Goal: Transaction & Acquisition: Purchase product/service

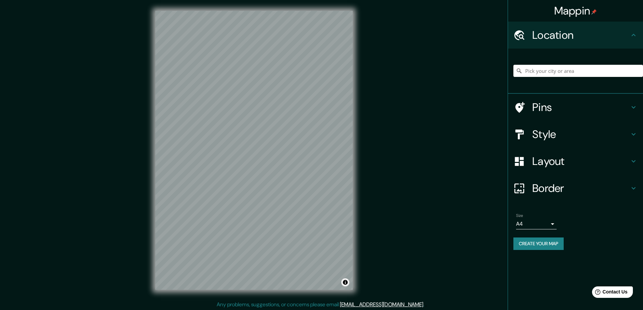
scroll to position [3, 0]
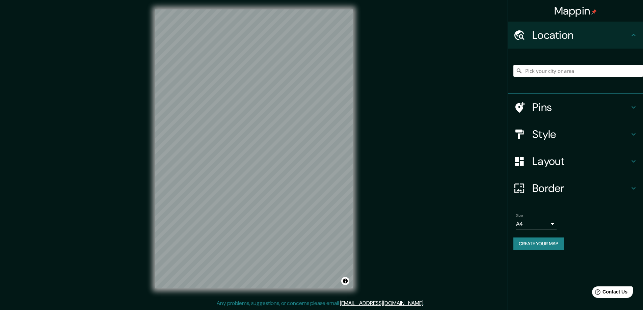
click at [551, 141] on h4 "Style" at bounding box center [580, 135] width 97 height 14
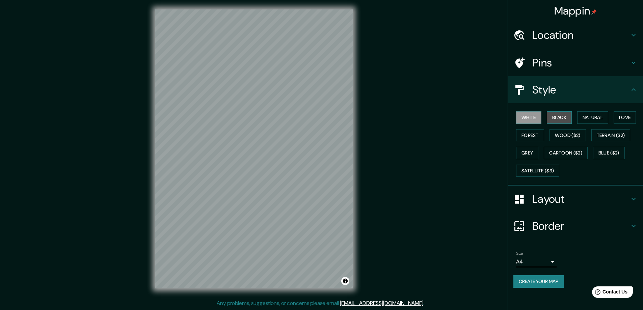
click at [559, 122] on button "Black" at bounding box center [559, 117] width 25 height 12
click at [529, 124] on button "White" at bounding box center [528, 117] width 25 height 12
click at [587, 122] on button "Natural" at bounding box center [592, 117] width 31 height 12
click at [614, 124] on button "Love" at bounding box center [625, 117] width 22 height 12
click at [600, 124] on button "Natural" at bounding box center [592, 117] width 31 height 12
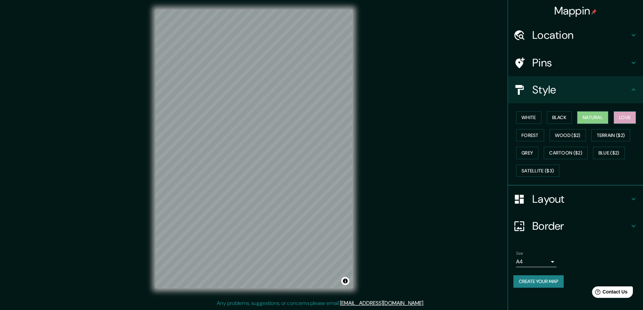
click at [614, 124] on button "Love" at bounding box center [625, 117] width 22 height 12
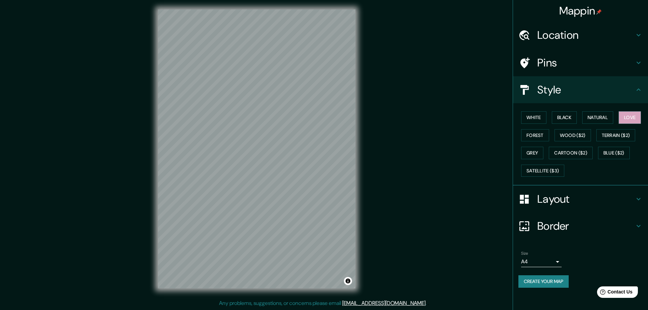
click at [548, 277] on body "Mappin Location Pins Style White Black Natural Love Forest Wood ($2) Terrain ($…" at bounding box center [324, 154] width 648 height 310
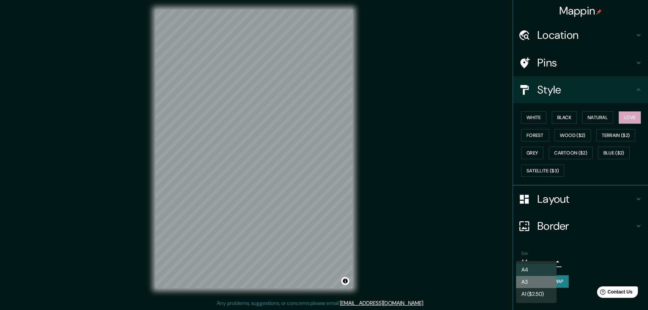
click at [532, 286] on li "A3" at bounding box center [536, 282] width 41 height 12
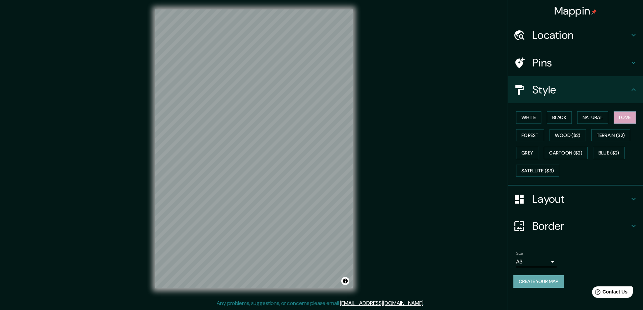
click at [539, 288] on button "Create your map" at bounding box center [538, 281] width 50 height 12
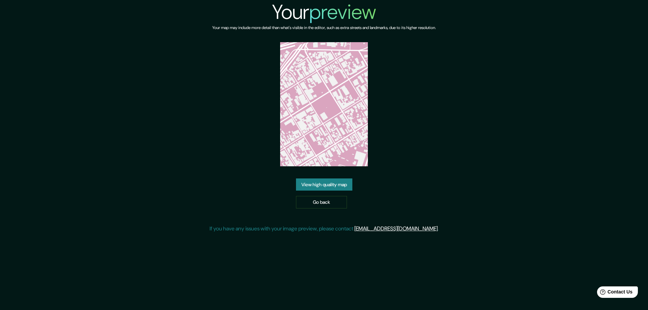
drag, startPoint x: 328, startPoint y: 120, endPoint x: 346, endPoint y: 78, distance: 45.2
click at [346, 78] on img at bounding box center [324, 104] width 88 height 124
click at [328, 190] on link "View high quality map" at bounding box center [324, 185] width 56 height 12
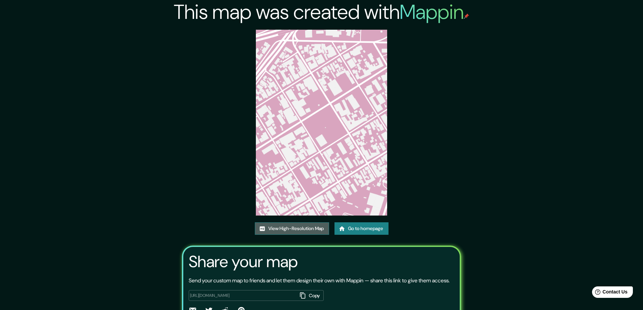
click at [293, 235] on link "View High-Resolution Map" at bounding box center [292, 228] width 74 height 12
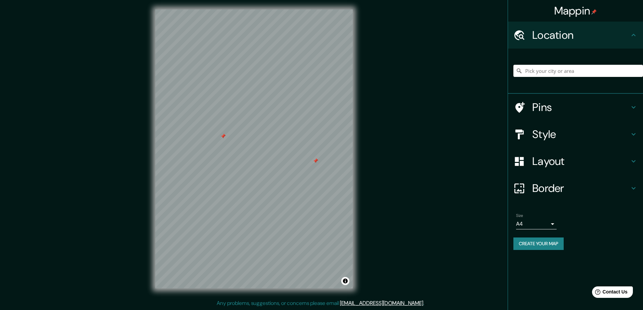
click at [224, 137] on div at bounding box center [222, 136] width 5 height 5
click at [315, 162] on div at bounding box center [315, 160] width 5 height 5
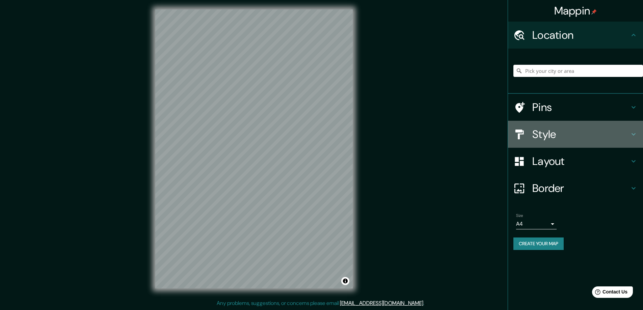
click at [558, 141] on h4 "Style" at bounding box center [580, 135] width 97 height 14
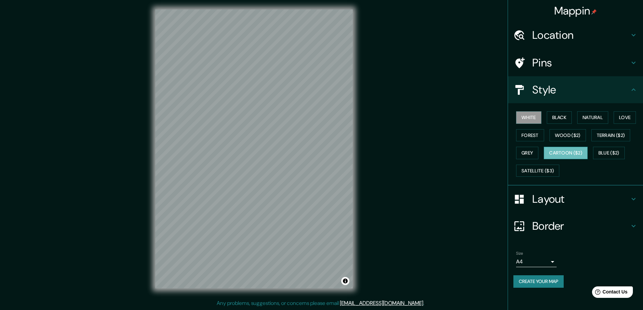
click at [544, 159] on button "Cartoon ($2)" at bounding box center [566, 153] width 44 height 12
click at [538, 159] on button "Grey" at bounding box center [527, 153] width 22 height 12
click at [614, 124] on button "Love" at bounding box center [625, 117] width 22 height 12
click at [593, 159] on button "Blue ($2)" at bounding box center [609, 153] width 32 height 12
click at [544, 159] on button "Cartoon ($2)" at bounding box center [566, 153] width 44 height 12
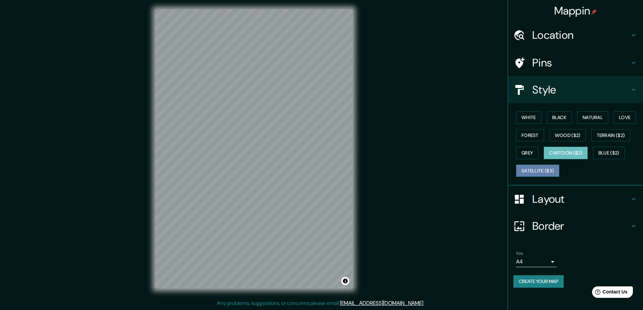
click at [533, 177] on button "Satellite ($3)" at bounding box center [537, 171] width 43 height 12
click at [591, 142] on button "Terrain ($2)" at bounding box center [610, 135] width 39 height 12
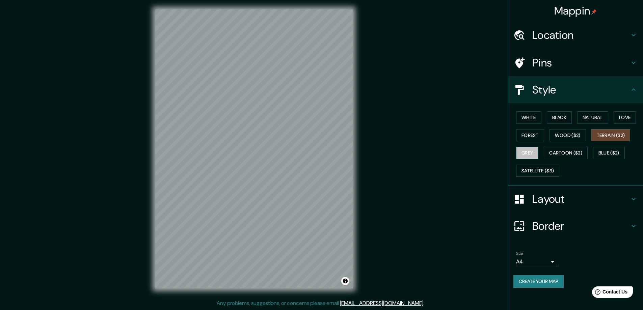
click at [538, 159] on button "Grey" at bounding box center [527, 153] width 22 height 12
click at [591, 142] on button "Terrain ($2)" at bounding box center [610, 135] width 39 height 12
click at [586, 142] on button "Wood ($2)" at bounding box center [568, 135] width 36 height 12
